Goal: Task Accomplishment & Management: Manage account settings

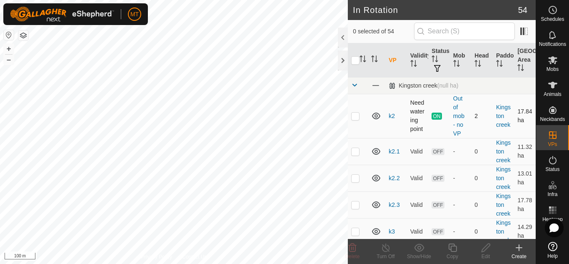
click at [354, 118] on p-checkbox at bounding box center [355, 115] width 8 height 7
checkbox input "false"
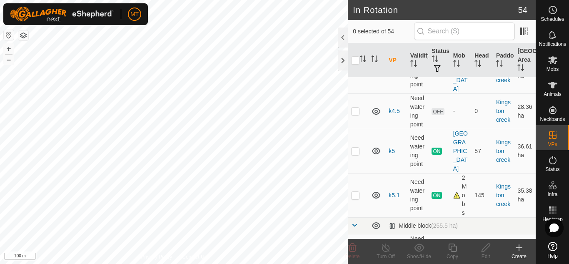
scroll to position [671, 0]
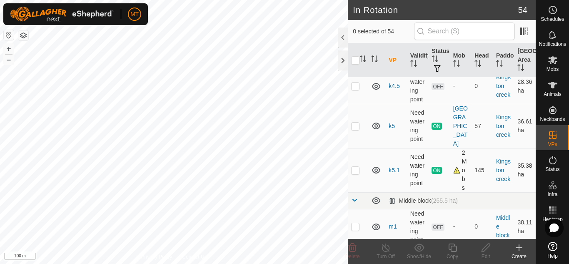
click at [355, 167] on p-checkbox at bounding box center [355, 170] width 8 height 7
checkbox input "false"
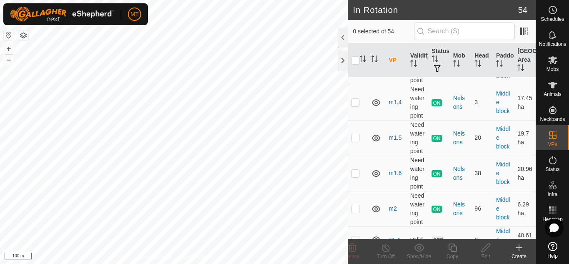
scroll to position [927, 0]
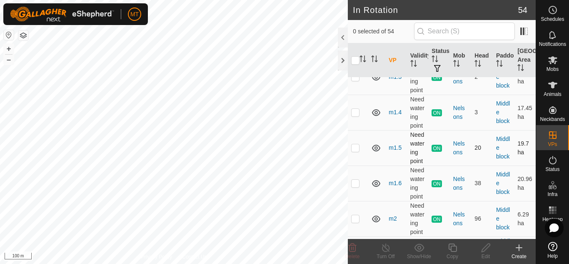
click at [356, 144] on p-checkbox at bounding box center [355, 147] width 8 height 7
checkbox input "false"
click at [355, 204] on td at bounding box center [358, 218] width 20 height 35
click at [348, 201] on td at bounding box center [358, 218] width 20 height 35
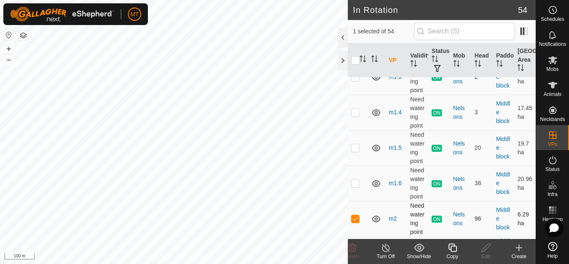
checkbox input "false"
click at [554, 92] on span "Animals" at bounding box center [552, 94] width 18 height 5
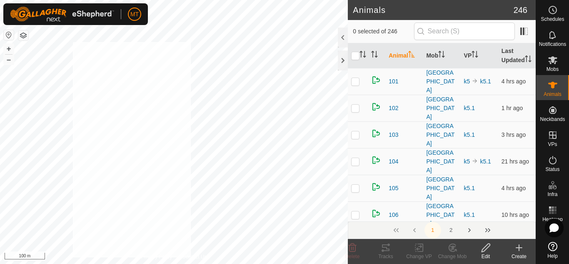
checkbox input "true"
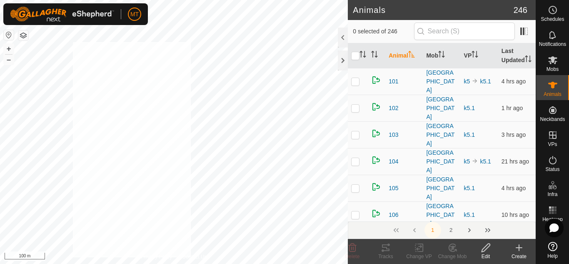
checkbox input "true"
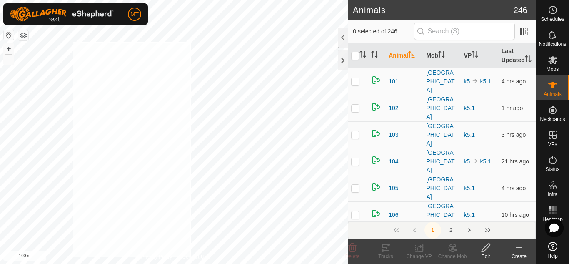
checkbox input "true"
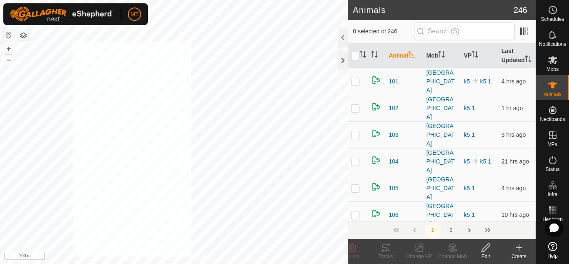
checkbox input "true"
click at [361, 55] on icon "Activate to sort" at bounding box center [362, 54] width 7 height 7
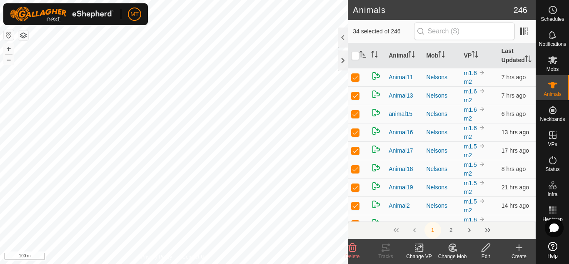
click at [356, 135] on p-checkbox at bounding box center [355, 132] width 8 height 7
checkbox input "false"
click at [356, 135] on p-checkbox at bounding box center [355, 132] width 8 height 7
checkbox input "false"
click at [356, 135] on p-checkbox at bounding box center [355, 132] width 8 height 7
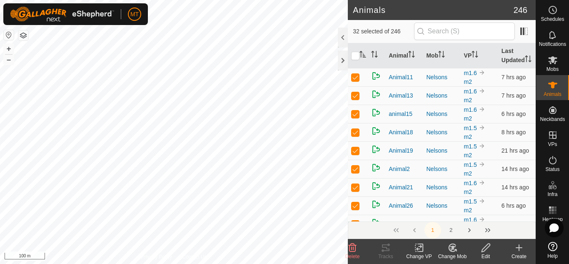
checkbox input "false"
click at [360, 132] on td at bounding box center [358, 132] width 20 height 18
checkbox input "false"
click at [356, 134] on p-checkbox at bounding box center [355, 132] width 8 height 7
checkbox input "false"
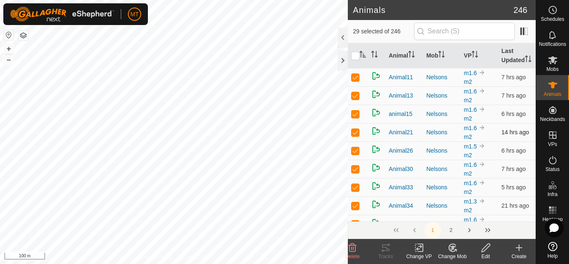
click at [356, 134] on p-checkbox at bounding box center [355, 132] width 8 height 7
checkbox input "false"
click at [356, 152] on p-checkbox at bounding box center [355, 150] width 8 height 7
checkbox input "false"
click at [356, 79] on p-checkbox at bounding box center [355, 77] width 8 height 7
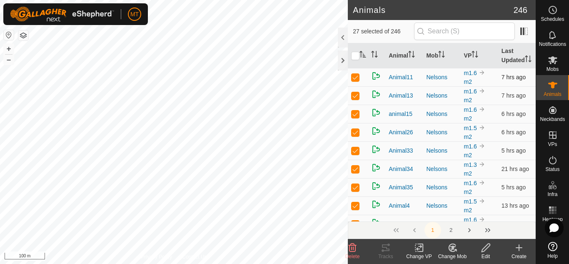
checkbox input "false"
click at [357, 77] on p-checkbox at bounding box center [355, 77] width 8 height 7
checkbox input "false"
click at [354, 133] on p-checkbox at bounding box center [355, 132] width 8 height 7
checkbox input "false"
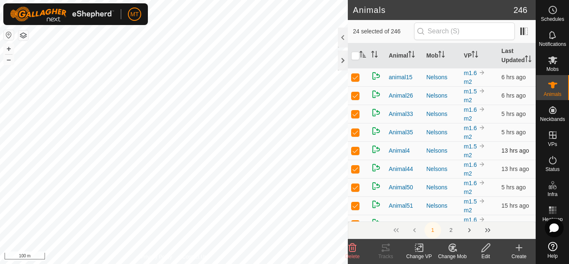
click at [355, 151] on p-checkbox at bounding box center [355, 150] width 8 height 7
checkbox input "false"
click at [355, 151] on p-checkbox at bounding box center [355, 150] width 8 height 7
checkbox input "false"
click at [356, 171] on p-checkbox at bounding box center [355, 168] width 8 height 7
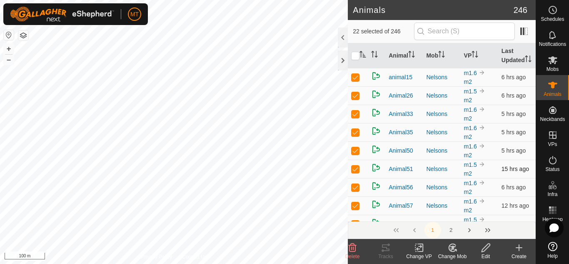
checkbox input "false"
click at [355, 187] on p-checkbox at bounding box center [355, 187] width 8 height 7
checkbox input "false"
click at [355, 189] on p-checkbox at bounding box center [355, 187] width 8 height 7
checkbox input "false"
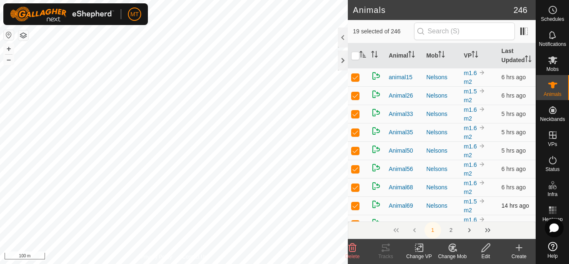
click at [354, 204] on p-checkbox at bounding box center [355, 205] width 8 height 7
checkbox input "false"
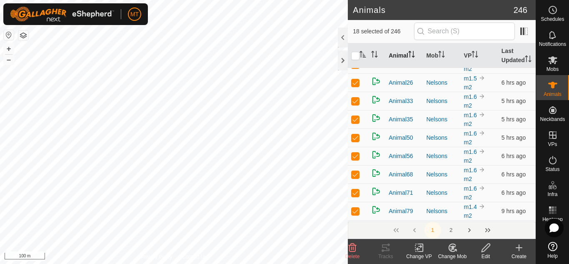
scroll to position [19, 0]
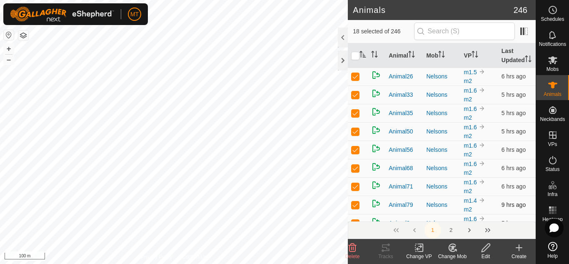
click at [353, 206] on p-checkbox at bounding box center [355, 204] width 8 height 7
checkbox input "false"
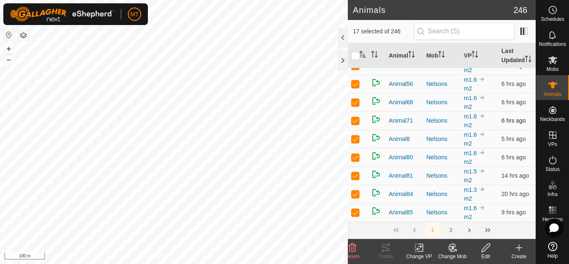
scroll to position [87, 0]
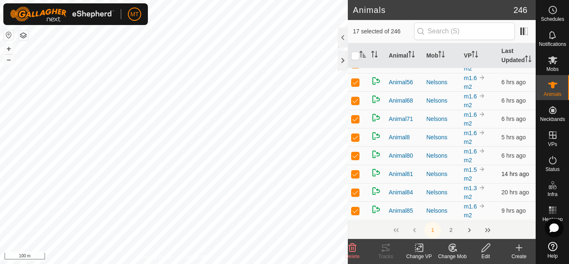
click at [354, 176] on p-checkbox at bounding box center [355, 173] width 8 height 7
checkbox input "false"
click at [356, 192] on p-checkbox at bounding box center [355, 192] width 8 height 7
checkbox input "false"
click at [357, 174] on p-checkbox at bounding box center [355, 173] width 8 height 7
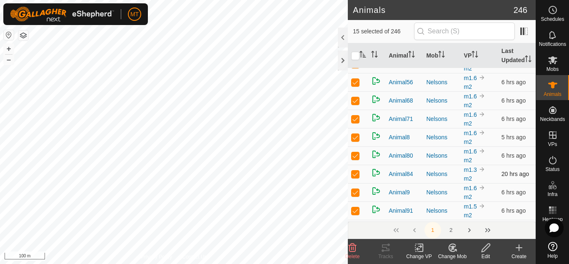
checkbox input "false"
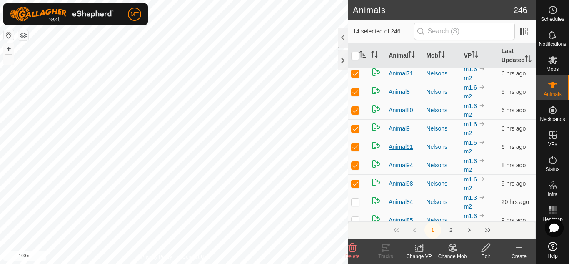
scroll to position [138, 0]
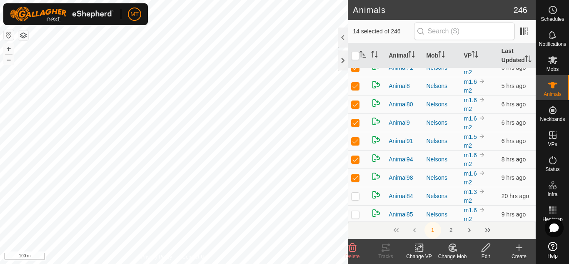
click at [360, 162] on td at bounding box center [358, 159] width 20 height 18
checkbox input "false"
click at [354, 159] on p-checkbox at bounding box center [355, 159] width 8 height 7
checkbox input "false"
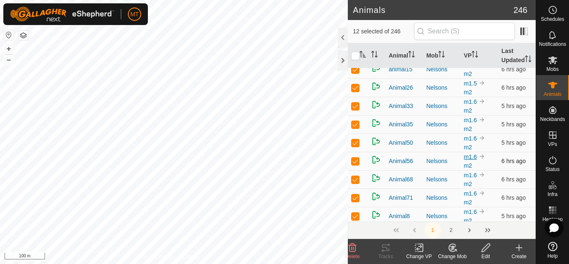
scroll to position [0, 0]
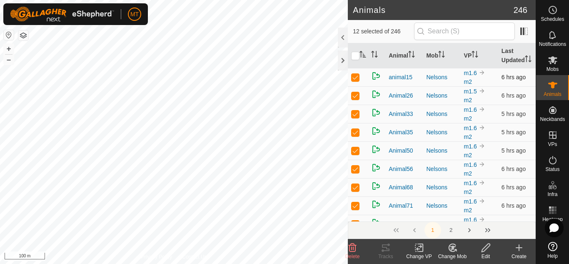
click at [355, 80] on p-checkbox at bounding box center [355, 77] width 8 height 7
checkbox input "false"
click at [355, 80] on p-checkbox at bounding box center [355, 77] width 8 height 7
checkbox input "false"
click at [354, 133] on p-checkbox at bounding box center [355, 132] width 8 height 7
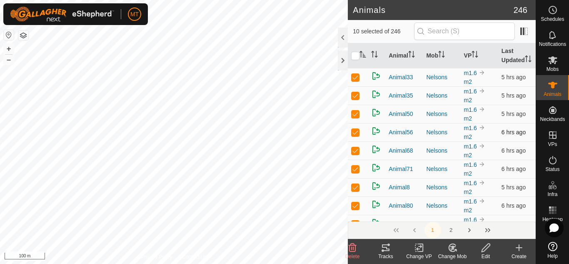
checkbox input "false"
click at [354, 133] on p-checkbox at bounding box center [355, 132] width 8 height 7
checkbox input "false"
click at [354, 133] on p-checkbox at bounding box center [355, 132] width 8 height 7
checkbox input "false"
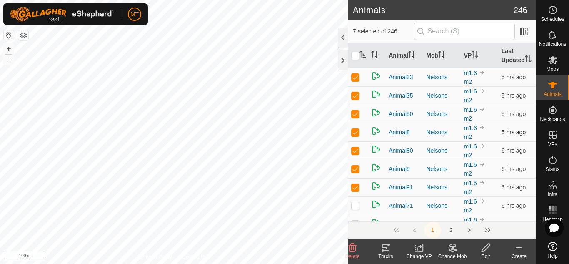
click at [357, 135] on p-checkbox at bounding box center [355, 132] width 8 height 7
checkbox input "false"
click at [359, 151] on p-checkbox at bounding box center [355, 150] width 8 height 7
checkbox input "false"
click at [360, 135] on td at bounding box center [358, 132] width 20 height 18
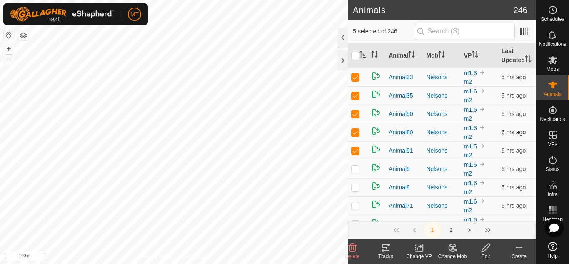
checkbox input "false"
click at [355, 132] on p-checkbox at bounding box center [355, 132] width 8 height 7
checkbox input "false"
click at [356, 187] on p-checkbox at bounding box center [355, 187] width 8 height 7
checkbox input "true"
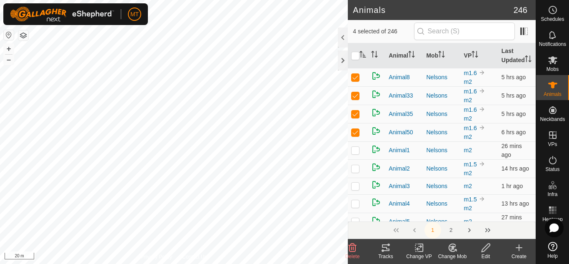
click at [239, 263] on html "MT Schedules Notifications Mobs Animals Neckbands VPs Status Infra Heatmap Help…" at bounding box center [284, 132] width 569 height 264
